Goal: Communication & Community: Ask a question

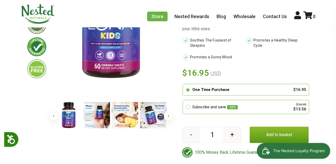
scroll to position [96, 0]
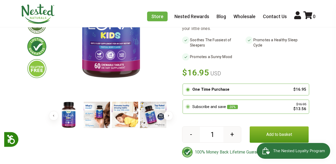
click at [189, 106] on circle at bounding box center [188, 107] width 3 height 3
click at [184, 101] on input "radio" at bounding box center [184, 101] width 0 height 0
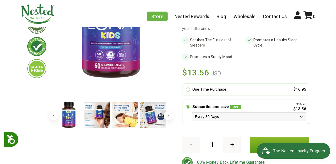
click at [219, 113] on select "Every 30 Days Every 60 Days Every 90 Days" at bounding box center [249, 117] width 114 height 9
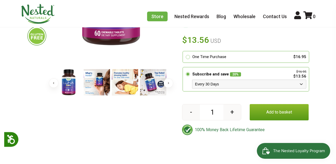
scroll to position [131, 0]
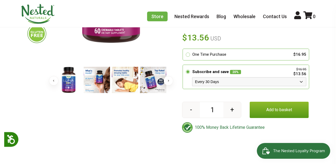
click at [224, 77] on select "Every 30 Days Every 60 Days Every 90 Days" at bounding box center [249, 81] width 114 height 9
click at [226, 77] on select "Every 30 Days Every 60 Days Every 90 Days" at bounding box center [249, 81] width 114 height 9
select select "1129840719"
click at [292, 106] on button "Add to basket" at bounding box center [279, 110] width 59 height 16
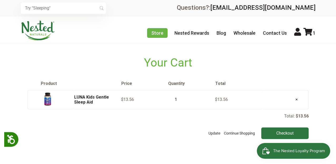
scroll to position [4, 0]
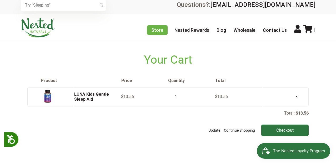
click at [286, 148] on span "The Nested Loyalty Program" at bounding box center [299, 151] width 52 height 8
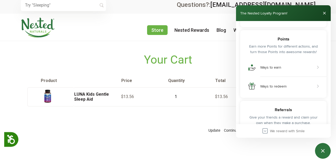
scroll to position [66, 0]
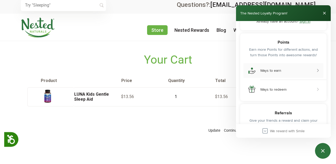
click at [300, 77] on button "Ways to earn" at bounding box center [284, 70] width 80 height 15
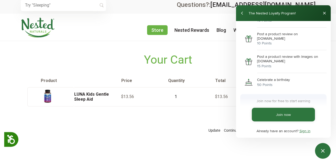
scroll to position [166, 0]
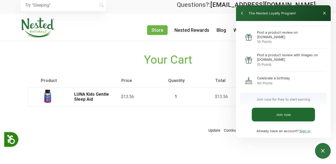
click at [284, 115] on link "Join now" at bounding box center [283, 115] width 63 height 14
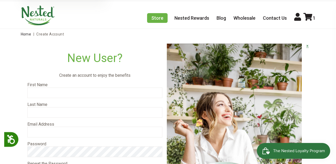
click at [101, 93] on input "text" at bounding box center [94, 93] width 135 height 11
type input "Daniela"
type input "Bramwell"
type input "daniela.bramwell.a@gmail.com"
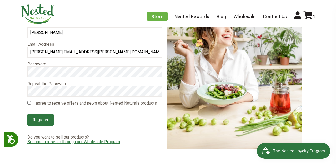
scroll to position [98, 0]
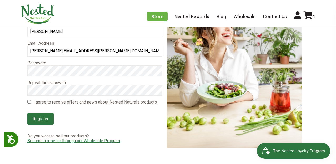
click at [30, 101] on input "I agree to receive offers and news about Nested Naturals products" at bounding box center [28, 101] width 3 height 3
click at [29, 103] on input "I agree to receive offers and news about Nested Naturals products" at bounding box center [28, 101] width 3 height 3
checkbox input "false"
click at [49, 118] on input "Register" at bounding box center [40, 119] width 26 height 12
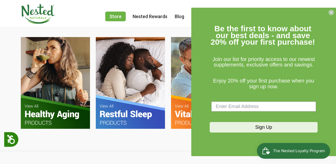
scroll to position [320, 0]
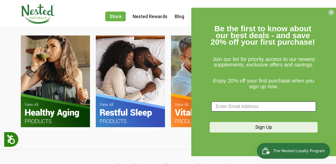
click at [249, 106] on input "Enter Email Address" at bounding box center [264, 107] width 105 height 10
type input "daniela.bramwell.a@gmail.com"
click at [252, 125] on button "Sign Up" at bounding box center [264, 128] width 108 height 11
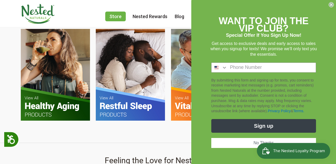
scroll to position [332, 0]
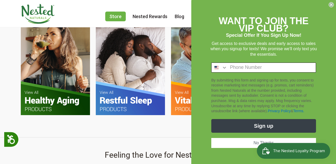
click at [250, 66] on input "Phone Number" at bounding box center [272, 67] width 89 height 9
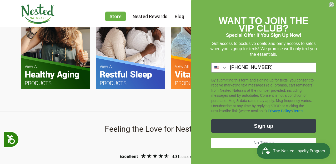
scroll to position [361, 0]
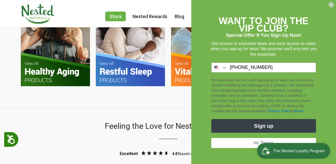
click at [271, 125] on button "Sign up" at bounding box center [264, 126] width 105 height 14
type input "593-981-2609"
click at [225, 69] on icon "Search Countries" at bounding box center [224, 68] width 3 height 2
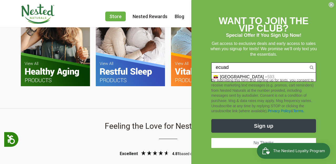
type input "ecuado"
click at [245, 78] on div "By submitting this form and signing up for texts, you consent to receive market…" at bounding box center [264, 95] width 108 height 41
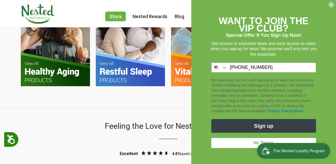
scroll to position [0, 555]
drag, startPoint x: 273, startPoint y: 69, endPoint x: 192, endPoint y: 66, distance: 81.5
click at [192, 66] on form "WANT TO JOIN THE VIP CLUB? Special Offer If You Sign Up Now! Get access to excl…" at bounding box center [264, 83] width 145 height 167
click at [225, 68] on icon "Search Countries" at bounding box center [224, 67] width 5 height 5
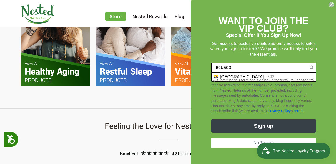
click at [231, 78] on div "By submitting this form and signing up for texts, you consent to receive market…" at bounding box center [264, 95] width 108 height 41
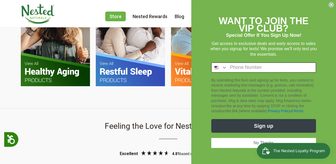
click at [226, 68] on icon "Search Countries" at bounding box center [224, 68] width 3 height 2
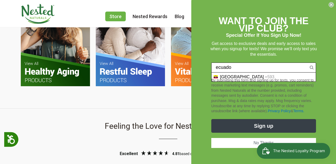
click at [213, 78] on div "By submitting this form and signing up for texts, you consent to receive market…" at bounding box center [264, 95] width 108 height 41
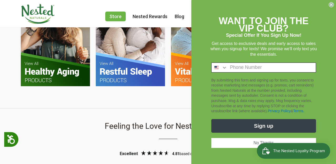
click at [226, 68] on icon "Search Countries" at bounding box center [224, 67] width 5 height 5
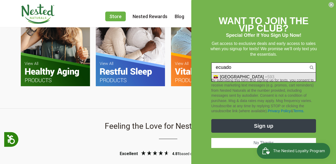
scroll to position [0, 648]
click at [256, 74] on div "Ecuador +593" at bounding box center [264, 77] width 104 height 9
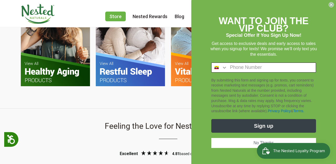
click at [250, 68] on input "Phone Number" at bounding box center [272, 67] width 89 height 9
type input "98-126-0939"
click at [277, 129] on button "Sign up" at bounding box center [264, 126] width 105 height 14
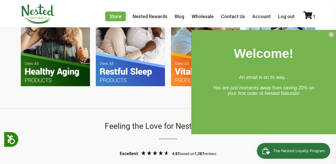
scroll to position [0, 740]
click at [287, 153] on span "The Nested Loyalty Program" at bounding box center [299, 151] width 52 height 8
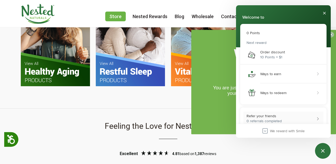
scroll to position [0, 0]
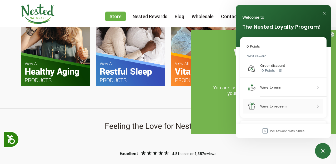
click at [286, 107] on div "Ways to redeem" at bounding box center [274, 106] width 26 height 4
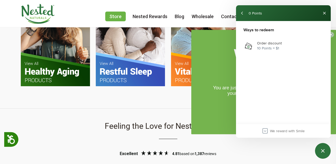
scroll to position [0, 926]
click at [242, 13] on button "back" at bounding box center [242, 13] width 8 height 8
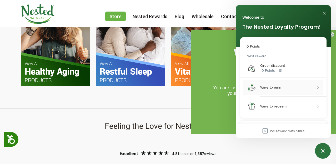
click at [282, 86] on button "Ways to earn" at bounding box center [284, 87] width 80 height 15
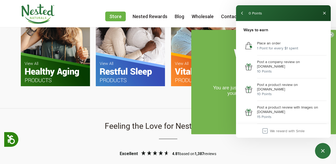
scroll to position [0, 1018]
click at [276, 46] on div "1 Point for every $1 spent" at bounding box center [277, 49] width 41 height 6
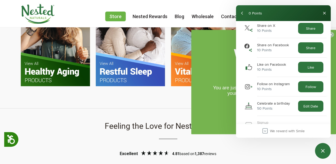
scroll to position [129, 0]
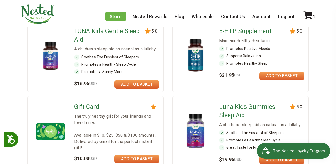
scroll to position [324, 0]
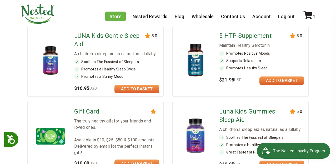
click at [153, 85] on link at bounding box center [137, 89] width 45 height 8
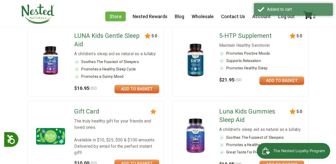
click at [312, 17] on div "Added to cart" at bounding box center [293, 10] width 79 height 14
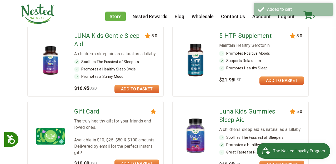
click at [310, 18] on icon at bounding box center [308, 15] width 9 height 8
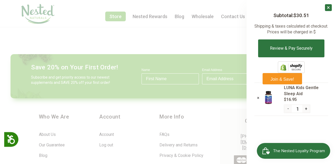
scroll to position [593, 0]
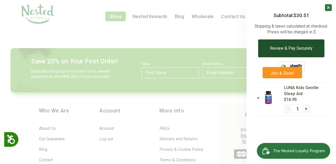
click at [303, 48] on button "Review & Pay Securely" at bounding box center [291, 49] width 66 height 18
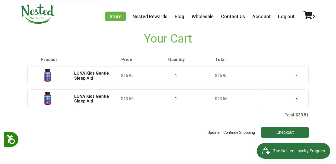
click at [296, 75] on link "×" at bounding box center [297, 75] width 11 height 13
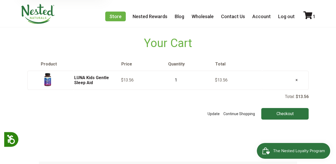
scroll to position [18, 0]
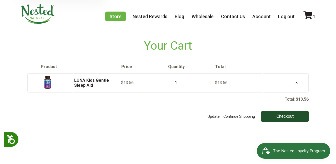
click at [281, 114] on input "Checkout" at bounding box center [285, 117] width 47 height 12
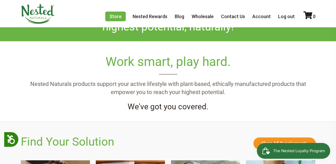
click at [291, 153] on span "The Nested Loyalty Program" at bounding box center [299, 151] width 52 height 8
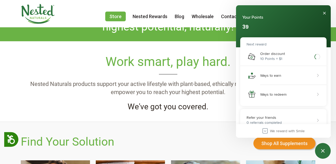
scroll to position [0, 92]
click at [303, 77] on button "Ways to earn" at bounding box center [284, 75] width 80 height 15
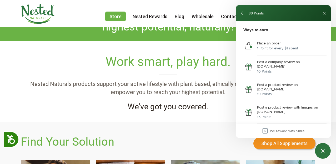
scroll to position [0, 185]
click at [275, 69] on div "10 Points" at bounding box center [290, 72] width 66 height 6
click at [300, 63] on div "Post a company review on [DOMAIN_NAME]" at bounding box center [290, 64] width 66 height 9
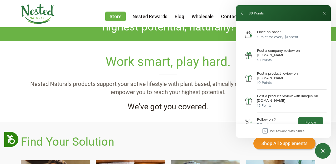
scroll to position [16, 0]
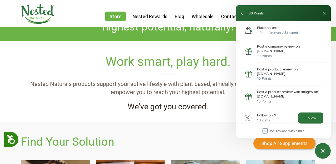
click at [280, 67] on div "Post a product review on [DOMAIN_NAME]" at bounding box center [290, 71] width 66 height 9
click at [271, 76] on div "10 Points" at bounding box center [290, 79] width 66 height 6
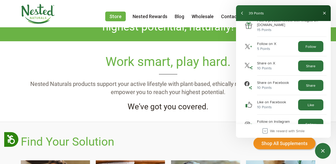
scroll to position [0, 278]
click at [315, 80] on button "Share" at bounding box center [311, 85] width 25 height 11
click at [307, 80] on button "Like" at bounding box center [311, 85] width 25 height 11
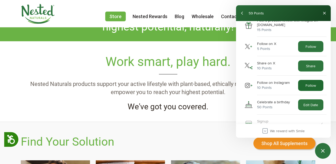
click at [312, 80] on button "Follow" at bounding box center [311, 85] width 25 height 11
click at [319, 80] on button "Edit Date" at bounding box center [311, 85] width 25 height 11
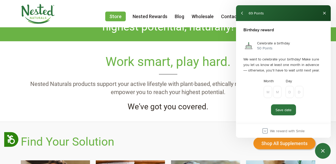
scroll to position [0, 833]
click at [269, 91] on input "Nested Naturals rewards program" at bounding box center [268, 92] width 8 height 12
type input "1"
type input "0"
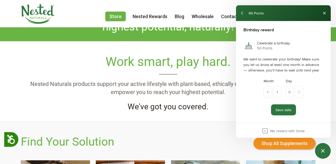
type input "4"
click at [290, 112] on button "Save date" at bounding box center [283, 110] width 25 height 11
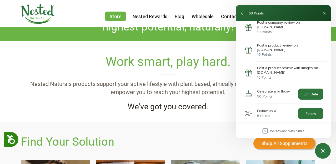
scroll to position [38, 0]
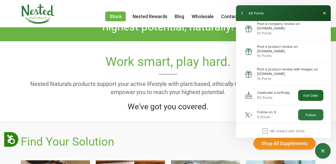
click at [311, 90] on button "Edit Date" at bounding box center [311, 95] width 25 height 11
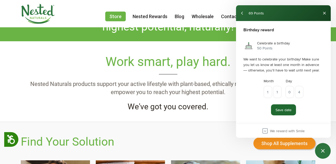
click at [293, 110] on button "Save date" at bounding box center [283, 110] width 25 height 11
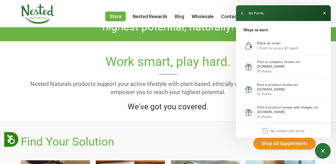
scroll to position [0, 1111]
click at [267, 69] on div "10 Points" at bounding box center [290, 72] width 66 height 6
click at [251, 63] on img "Post a company review on Reviews.io" at bounding box center [249, 67] width 11 height 11
click at [250, 66] on img "Post a company review on Reviews.io" at bounding box center [249, 67] width 11 height 11
click at [297, 61] on div "Post a company review on Reviews.io" at bounding box center [290, 64] width 66 height 9
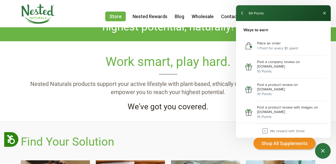
click at [282, 83] on div "Post a product review on Reviews.io" at bounding box center [290, 87] width 66 height 9
click at [275, 103] on div "Post a product review with Images on Reviews.io 15 Points" at bounding box center [284, 112] width 86 height 19
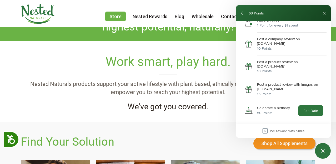
scroll to position [24, 0]
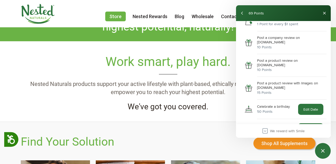
click at [275, 105] on div "Celebrate a birthday" at bounding box center [273, 107] width 33 height 4
click at [272, 81] on div "Post a product review with Images on Reviews.io" at bounding box center [290, 85] width 66 height 9
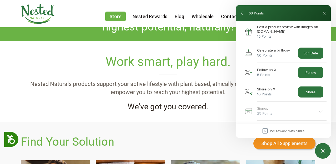
scroll to position [81, 0]
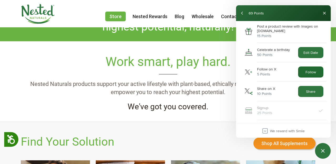
click at [314, 67] on button "Follow" at bounding box center [311, 72] width 25 height 11
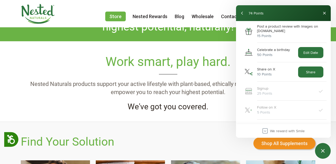
scroll to position [0, 1481]
click at [307, 67] on button "Share" at bounding box center [311, 72] width 25 height 11
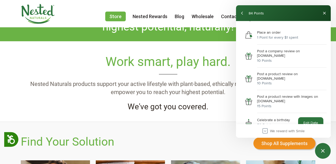
scroll to position [12, 0]
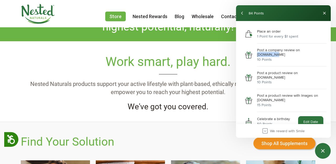
drag, startPoint x: 318, startPoint y: 51, endPoint x: 300, endPoint y: 52, distance: 18.0
click at [300, 52] on div "Post a company review on Reviews.io 10 Points" at bounding box center [284, 55] width 86 height 19
copy div "Reviews.io"
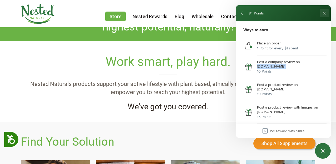
click at [324, 14] on button "Close" at bounding box center [325, 13] width 8 height 8
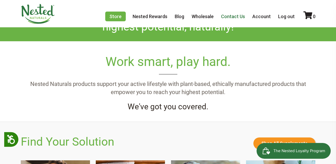
click at [237, 14] on link "Contact Us" at bounding box center [233, 17] width 24 height 6
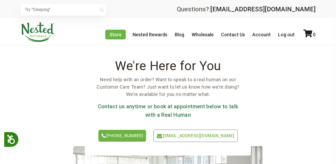
scroll to position [55, 0]
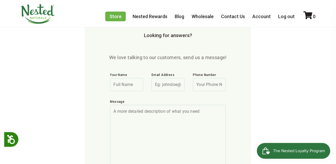
click at [128, 82] on input "Your Name" at bounding box center [126, 84] width 33 height 13
type input "Daniela"
type input "daniela.bramwell.a@gmail.com"
type input "0981260939"
drag, startPoint x: 199, startPoint y: 85, endPoint x: 194, endPoint y: 85, distance: 4.7
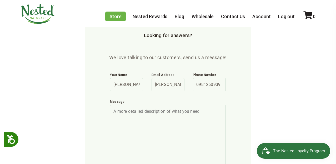
click at [194, 85] on input "0981260939" at bounding box center [209, 84] width 33 height 13
drag, startPoint x: 222, startPoint y: 84, endPoint x: 156, endPoint y: 75, distance: 67.0
click at [156, 75] on div "Your Name Daniela Email Address daniela.bramwell.a@gmail.com Phone Number 09812…" at bounding box center [168, 82] width 124 height 27
click at [173, 118] on textarea "Message" at bounding box center [168, 140] width 116 height 70
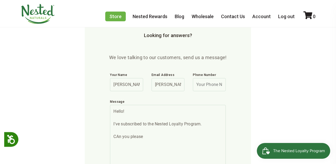
click at [118, 137] on textarea "Hello! I've subscribed to the Nested Loyalty Program. CAn you please" at bounding box center [168, 140] width 116 height 70
click at [152, 137] on textarea "Hello! I've subscribed to the Nested Loyalty Program. Can you please" at bounding box center [168, 140] width 116 height 70
click at [293, 147] on button "The Nested Loyalty Program" at bounding box center [294, 151] width 74 height 16
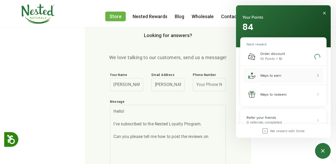
click at [291, 79] on button "Ways to earn" at bounding box center [284, 75] width 80 height 15
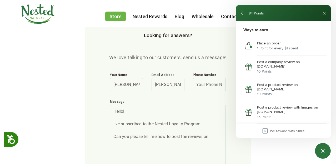
click at [212, 137] on textarea "Hello! I've subscribed to the Nested Loyalty Program. Can you please tell me ho…" at bounding box center [168, 140] width 116 height 70
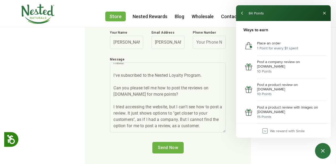
scroll to position [15, 0]
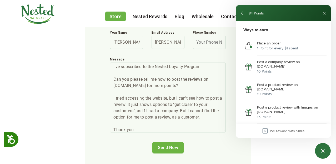
type textarea "Hello! I've subscribed to the Nested Loyalty Program. Can you please tell me ho…"
click at [172, 147] on input "Send Now" at bounding box center [168, 148] width 31 height 12
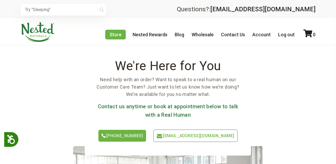
scroll to position [214, 0]
